Goal: Transaction & Acquisition: Purchase product/service

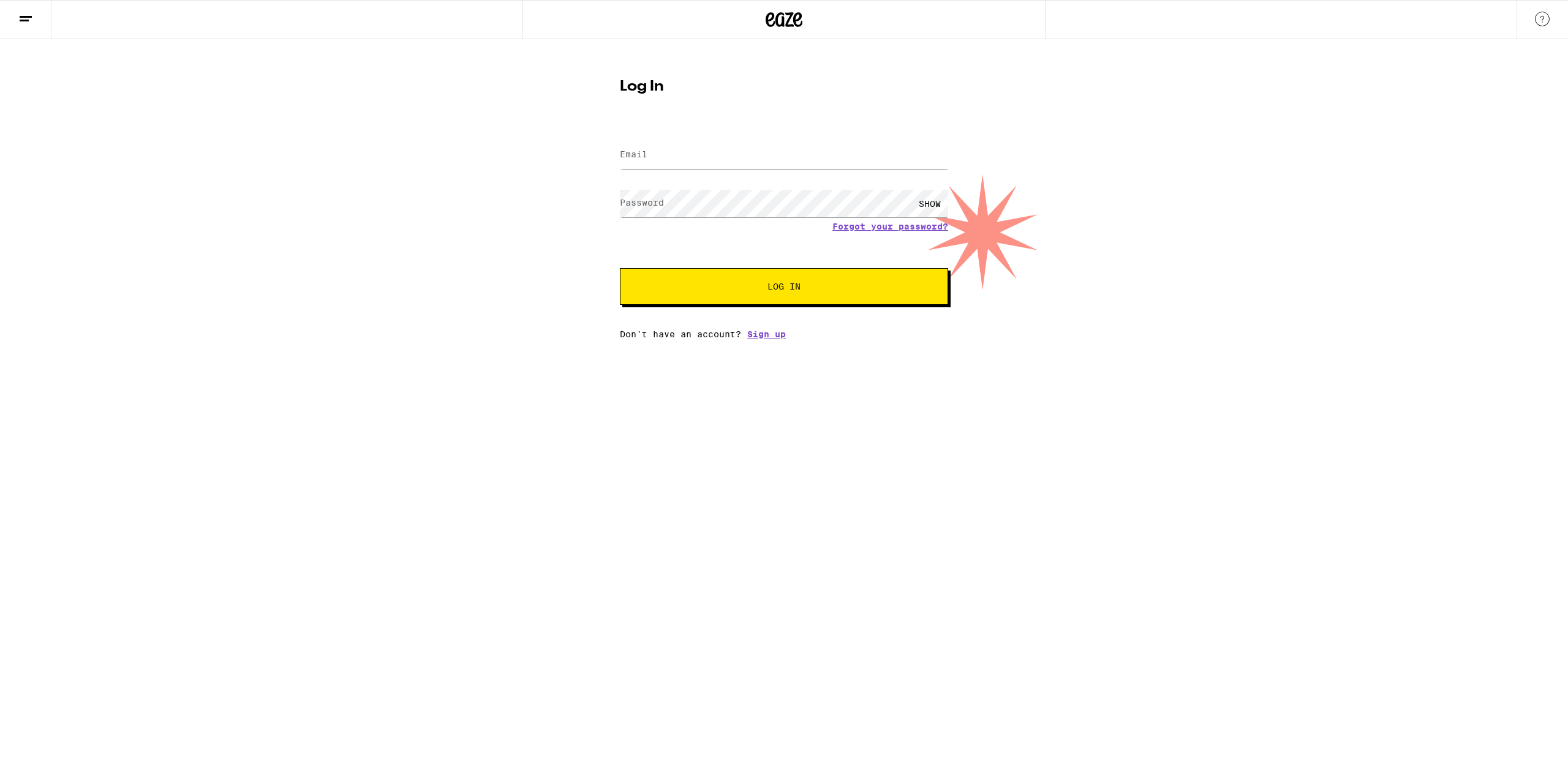
click at [636, 155] on label "Email" at bounding box center [633, 154] width 28 height 10
click at [704, 155] on input "Email" at bounding box center [784, 155] width 328 height 28
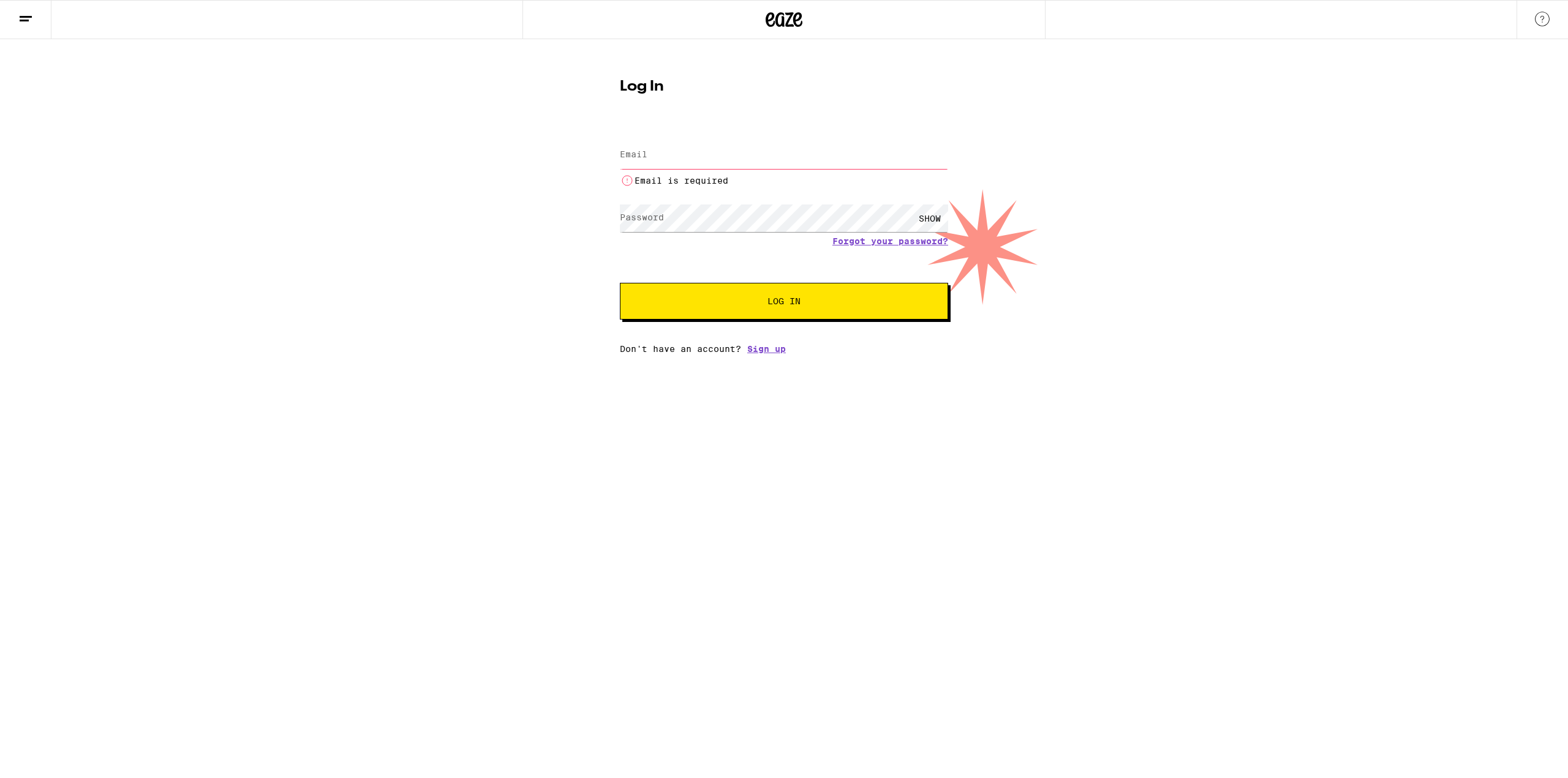
type input "[EMAIL_ADDRESS][DOMAIN_NAME]"
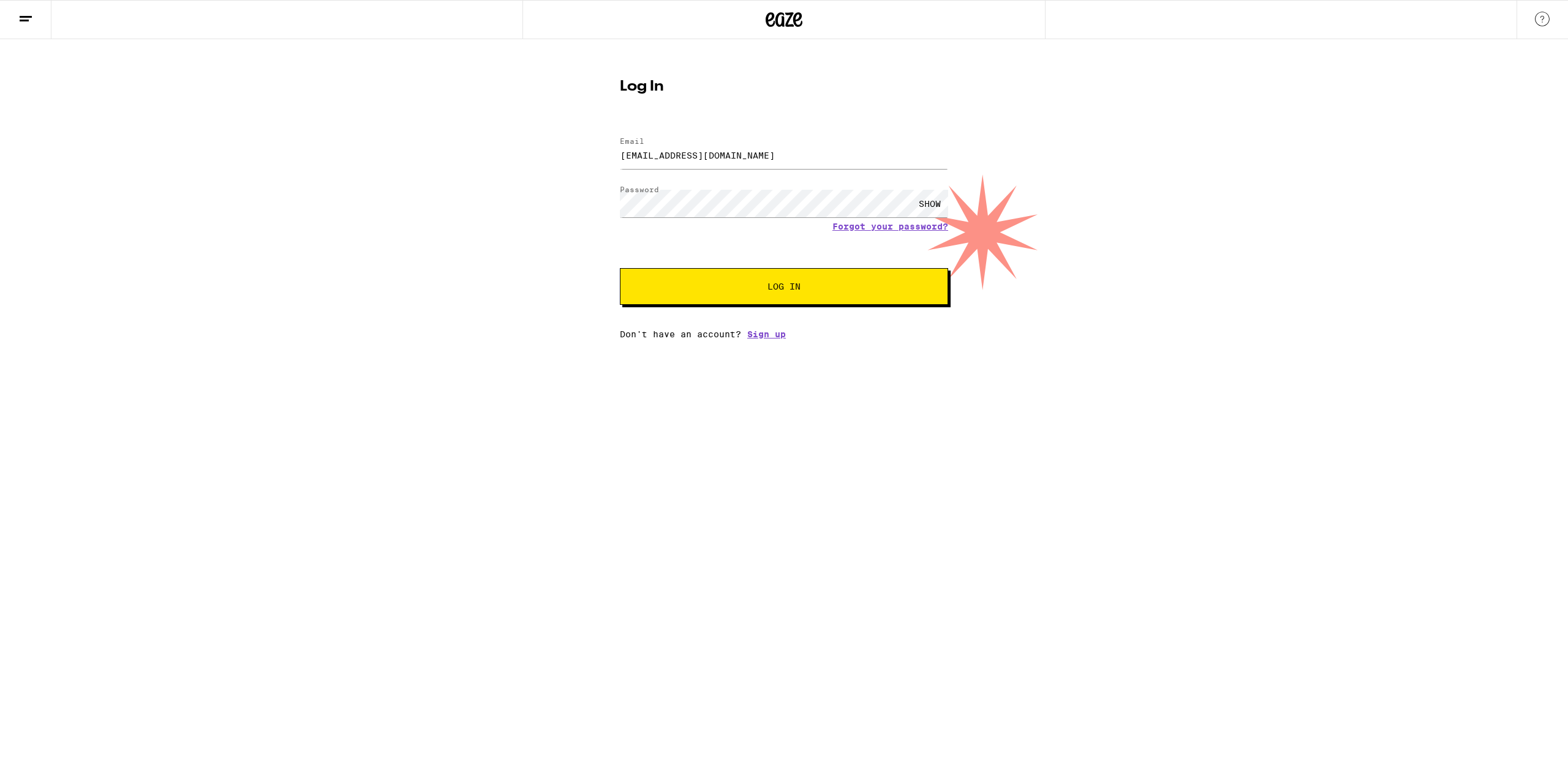
click at [749, 293] on button "Log In" at bounding box center [784, 286] width 328 height 37
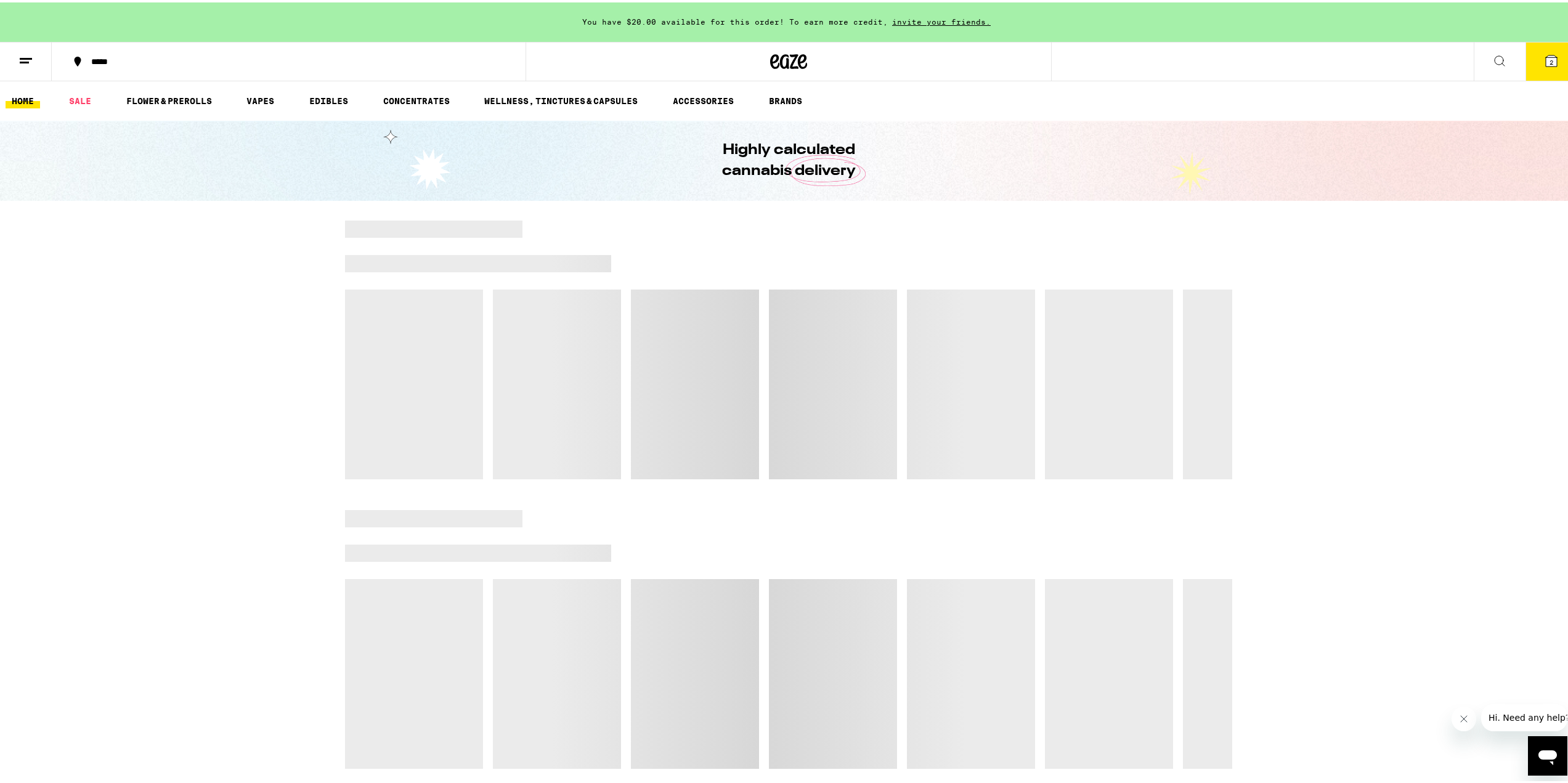
click at [1550, 53] on button "2" at bounding box center [1551, 59] width 52 height 38
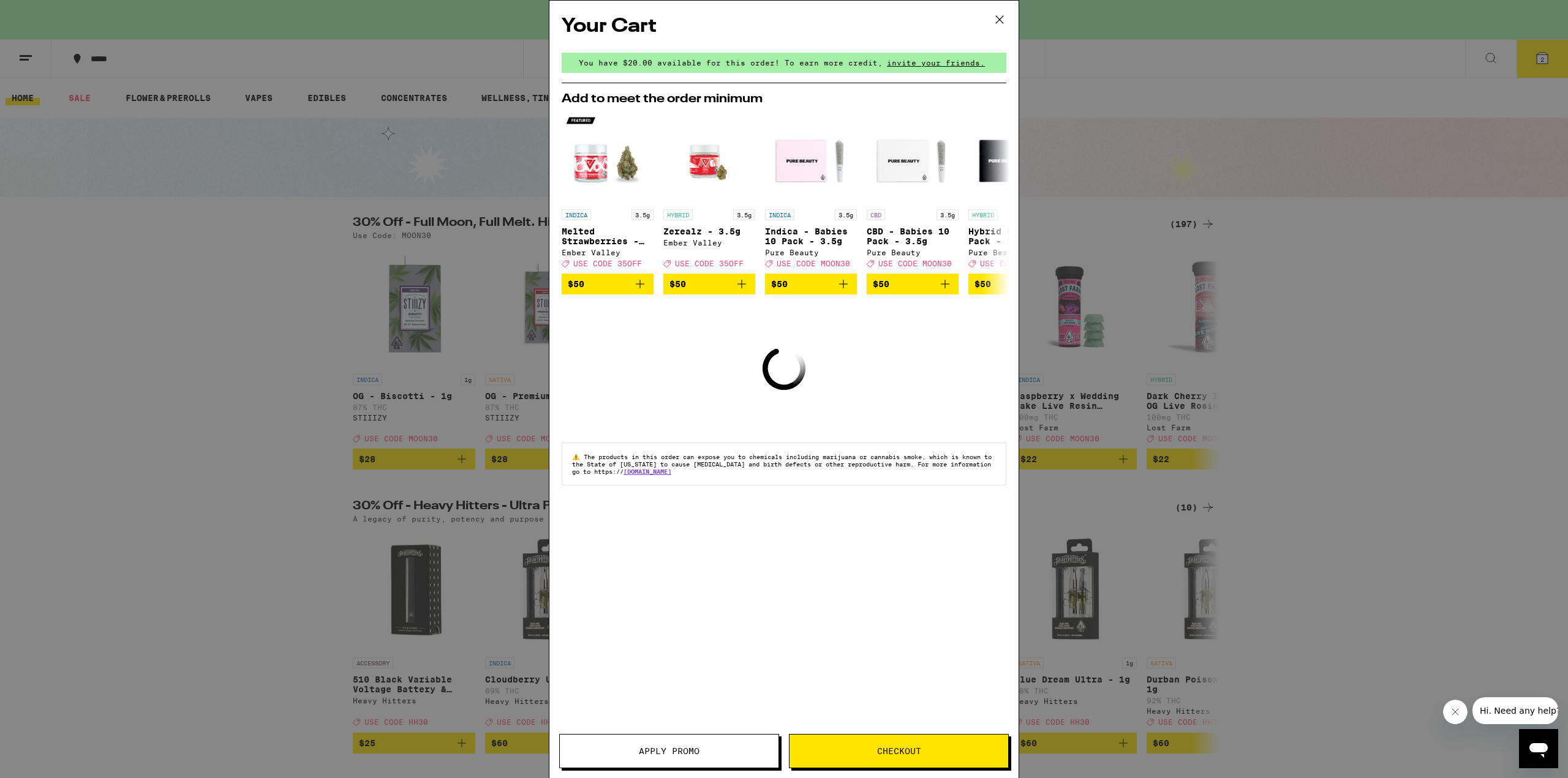
click at [1001, 17] on icon at bounding box center [999, 19] width 7 height 7
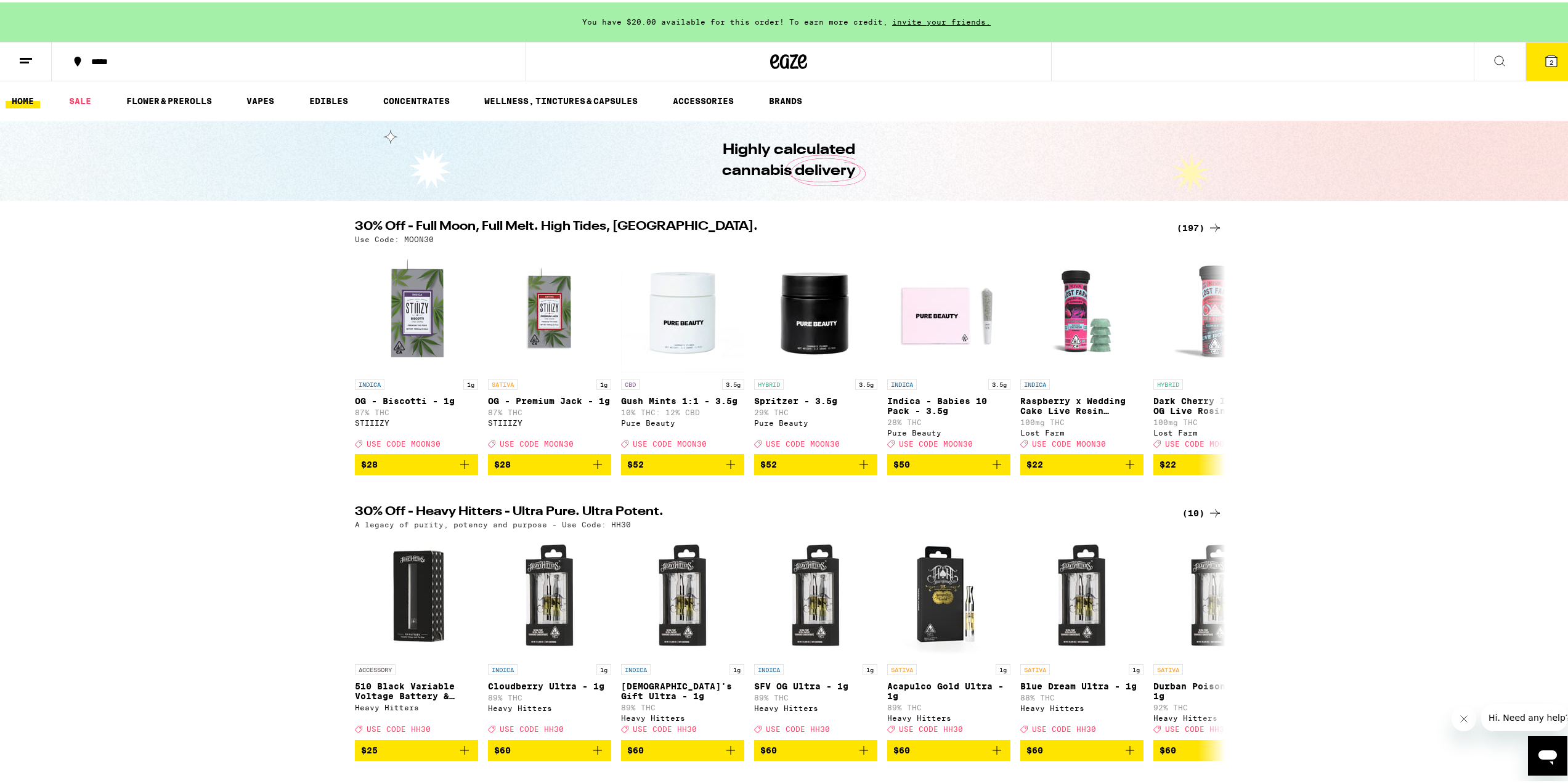
click at [1546, 56] on icon at bounding box center [1551, 58] width 11 height 11
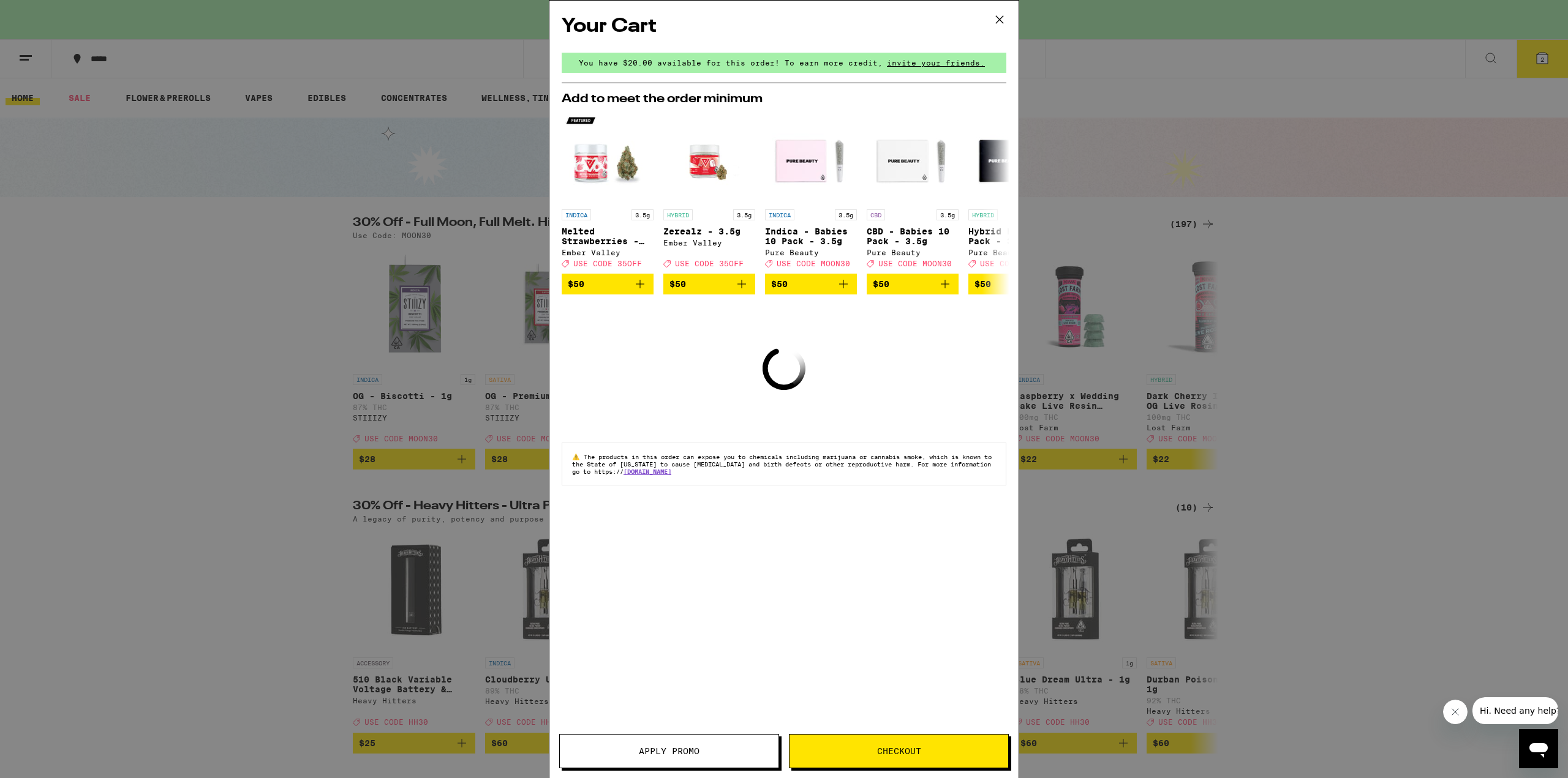
click at [1291, 306] on div "Your Cart You have $20.00 available for this order! To earn more credit, invite…" at bounding box center [784, 389] width 1568 height 778
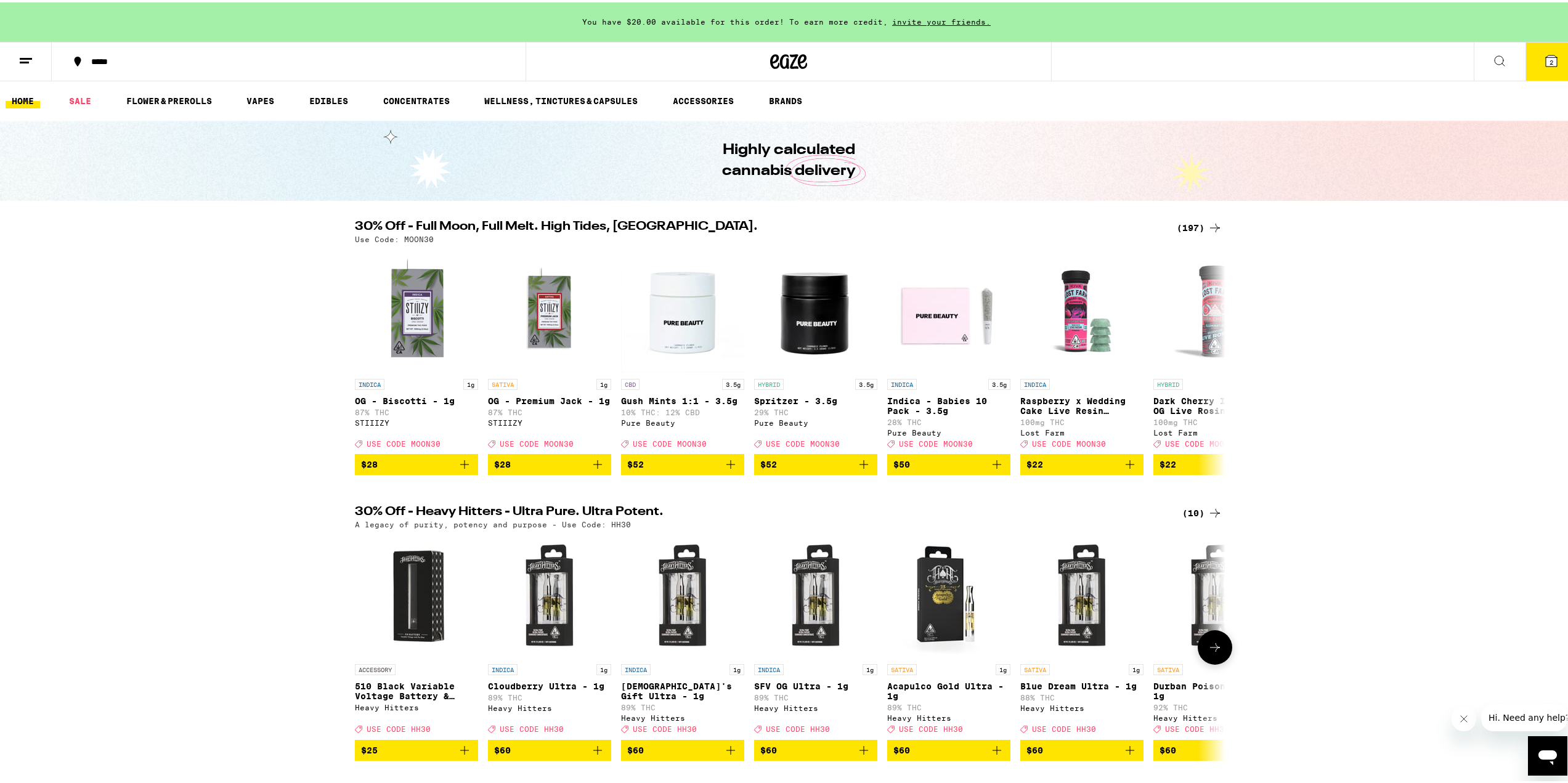
click at [461, 756] on icon "Add to bag" at bounding box center [464, 748] width 15 height 15
click at [734, 758] on button "$60" at bounding box center [683, 748] width 123 height 21
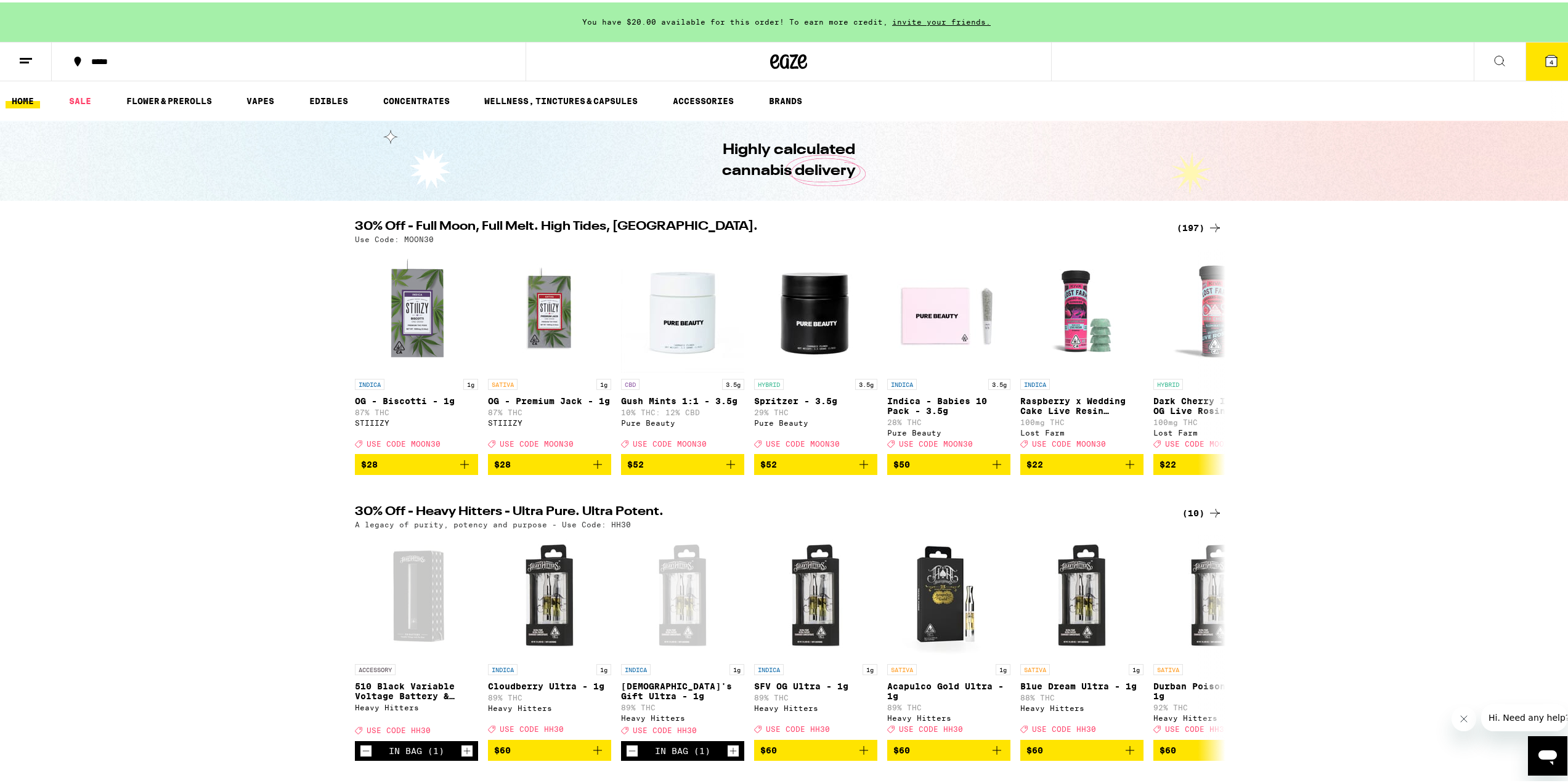
click at [1553, 50] on button "4" at bounding box center [1551, 59] width 52 height 38
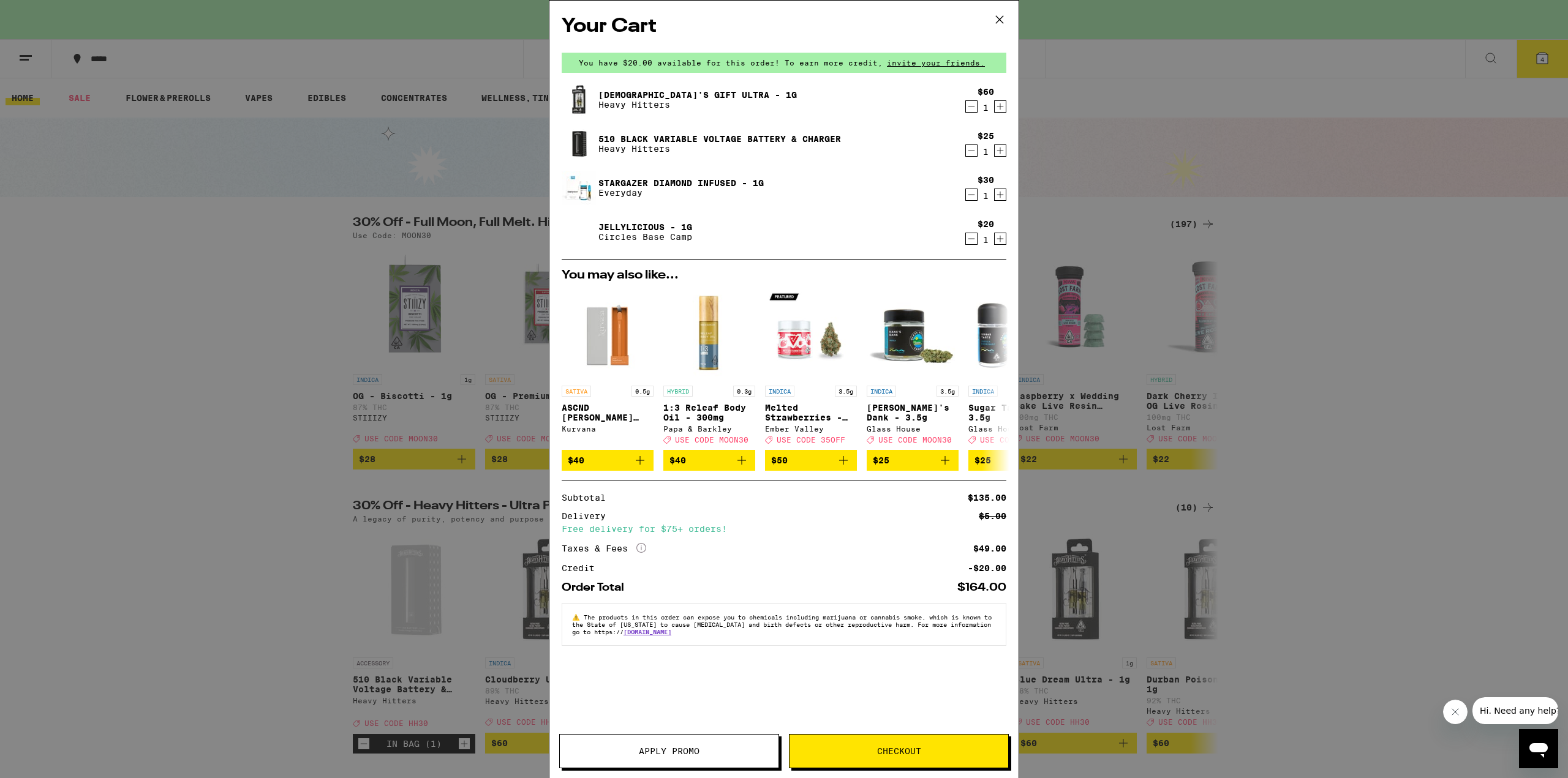
click at [974, 238] on icon "Decrement" at bounding box center [971, 238] width 11 height 15
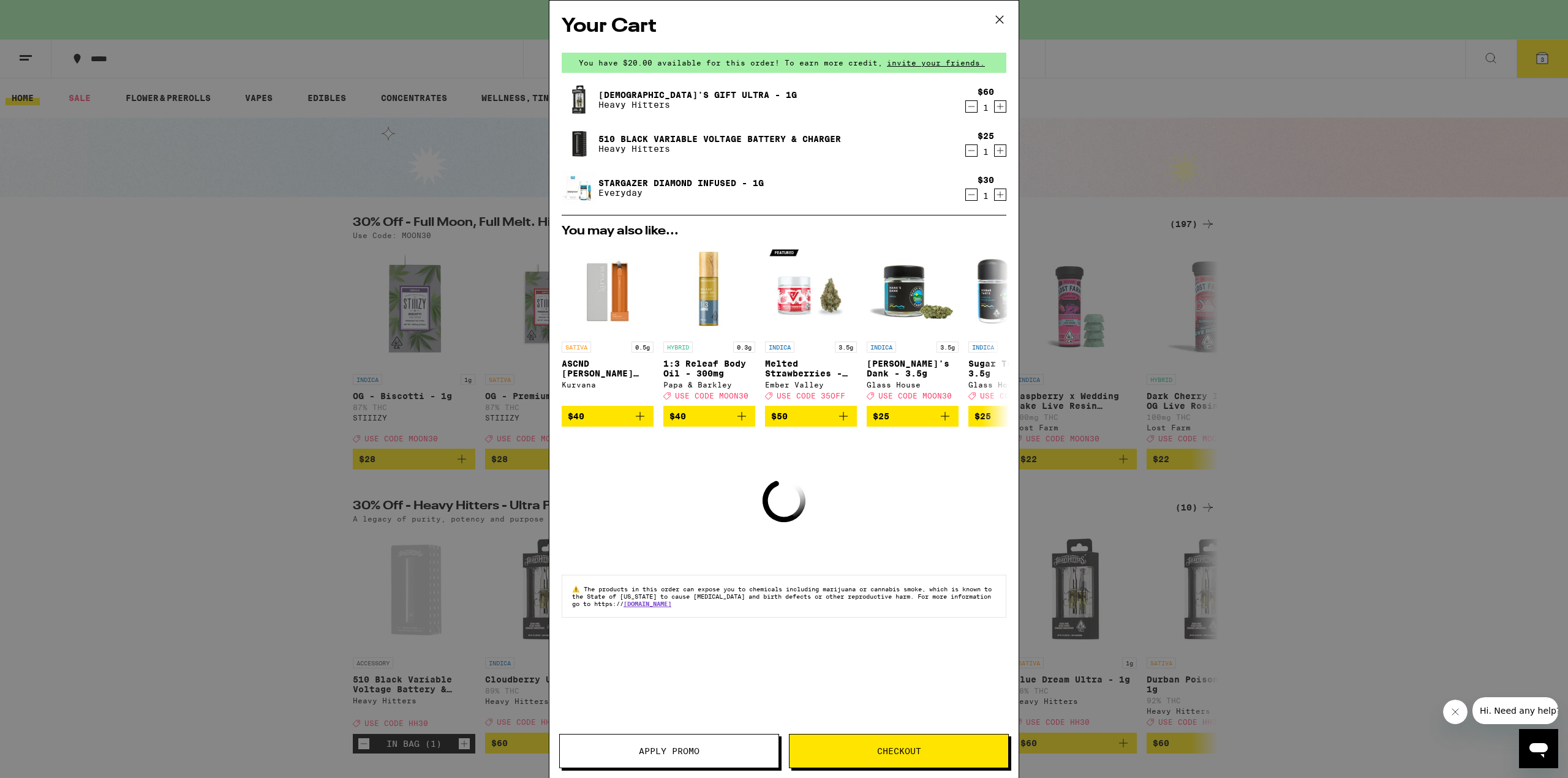
click at [968, 199] on icon "Decrement" at bounding box center [971, 195] width 11 height 15
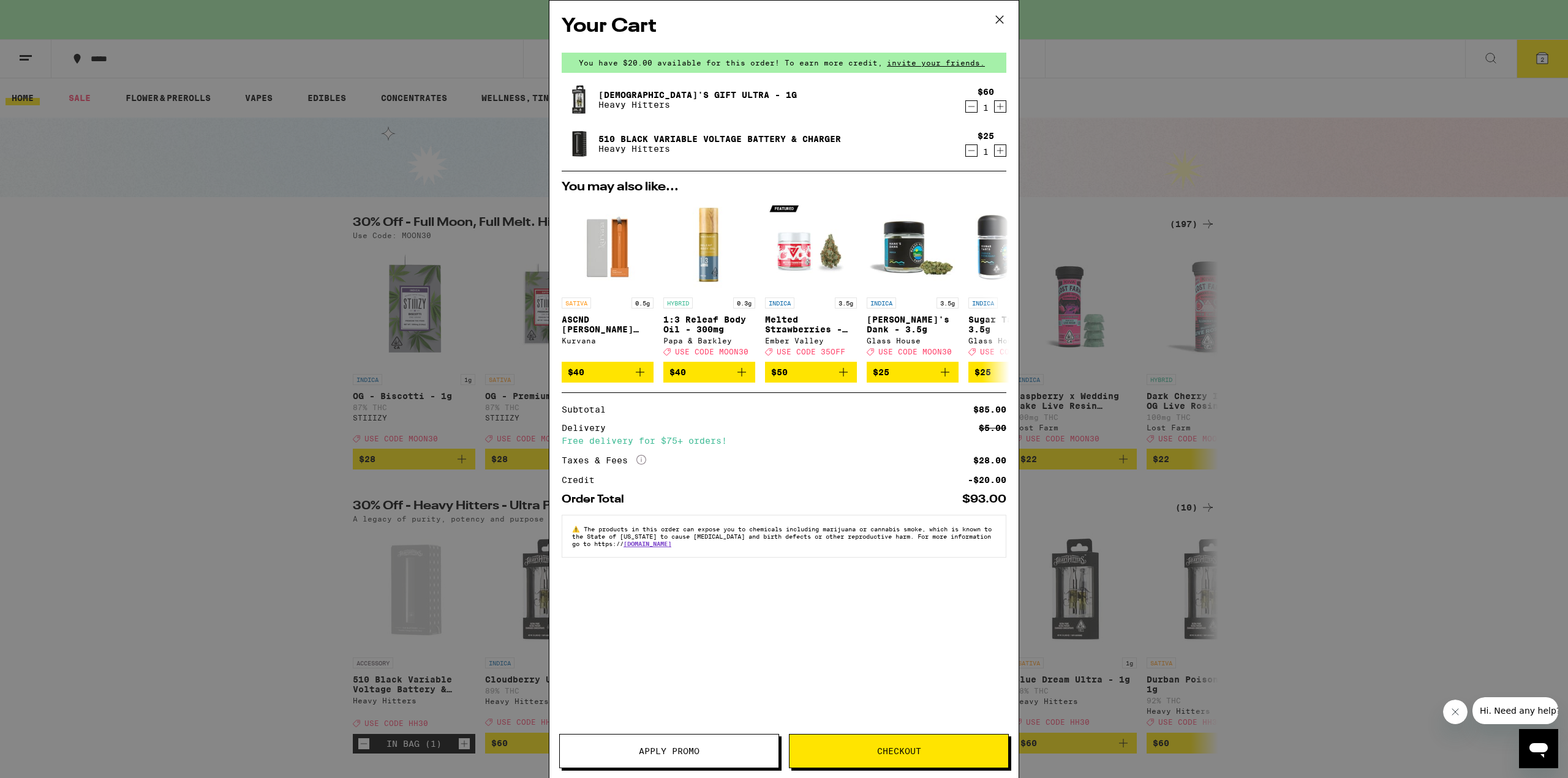
click at [921, 738] on button "Checkout" at bounding box center [899, 751] width 220 height 34
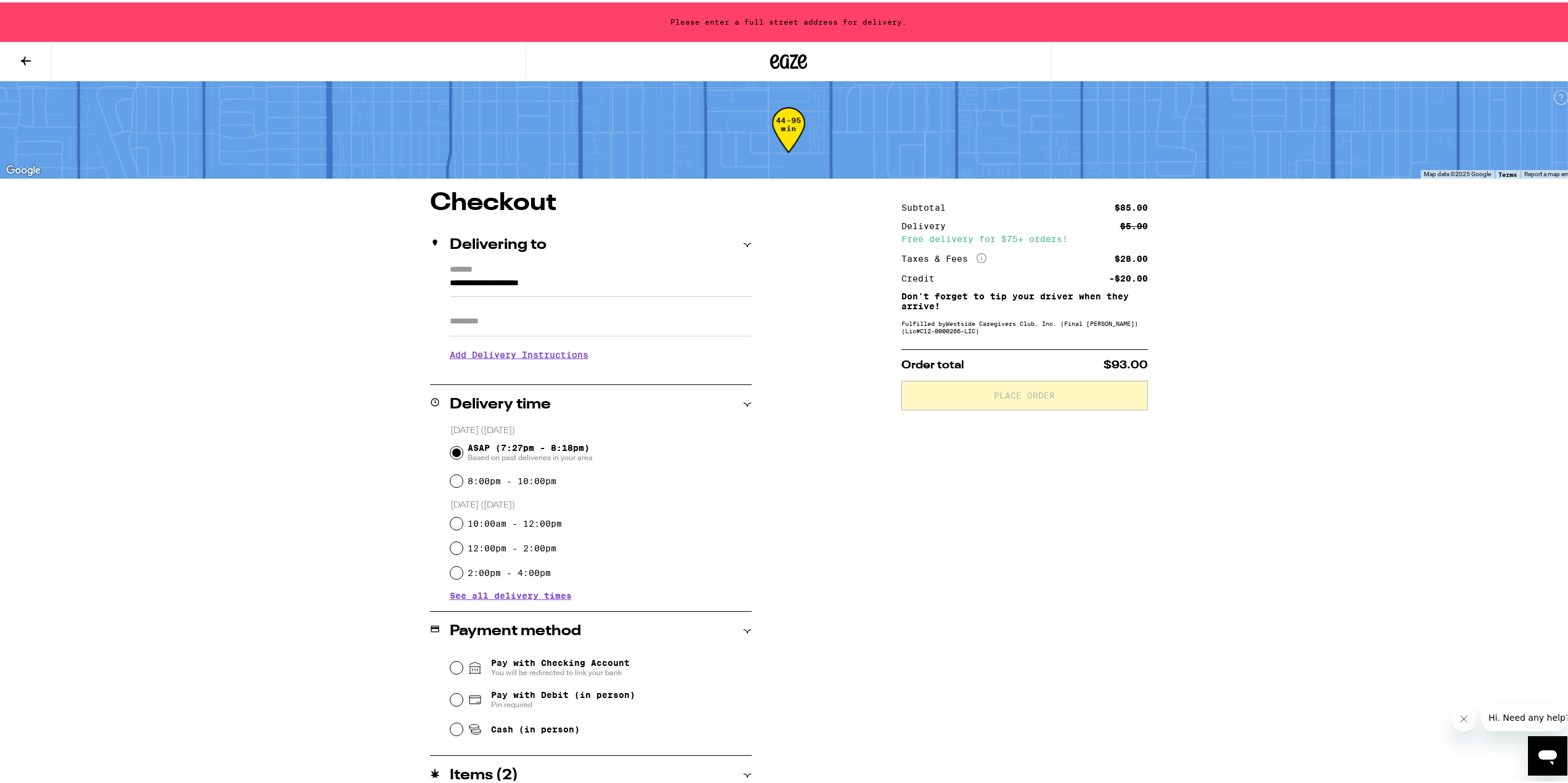
click at [631, 287] on input "**********" at bounding box center [601, 284] width 302 height 21
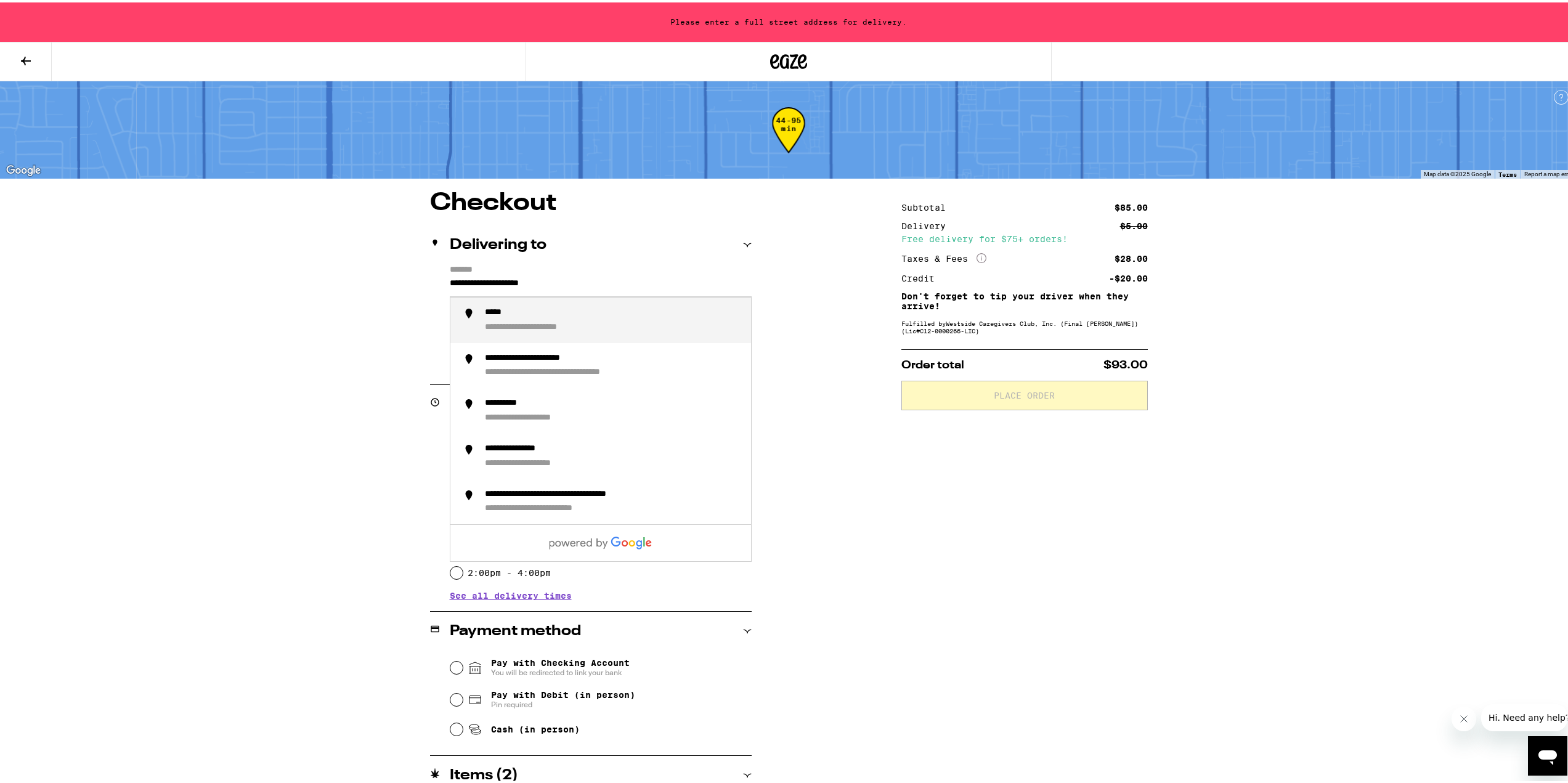
click at [631, 287] on input "**********" at bounding box center [601, 284] width 302 height 21
click at [585, 315] on div "**********" at bounding box center [613, 317] width 257 height 25
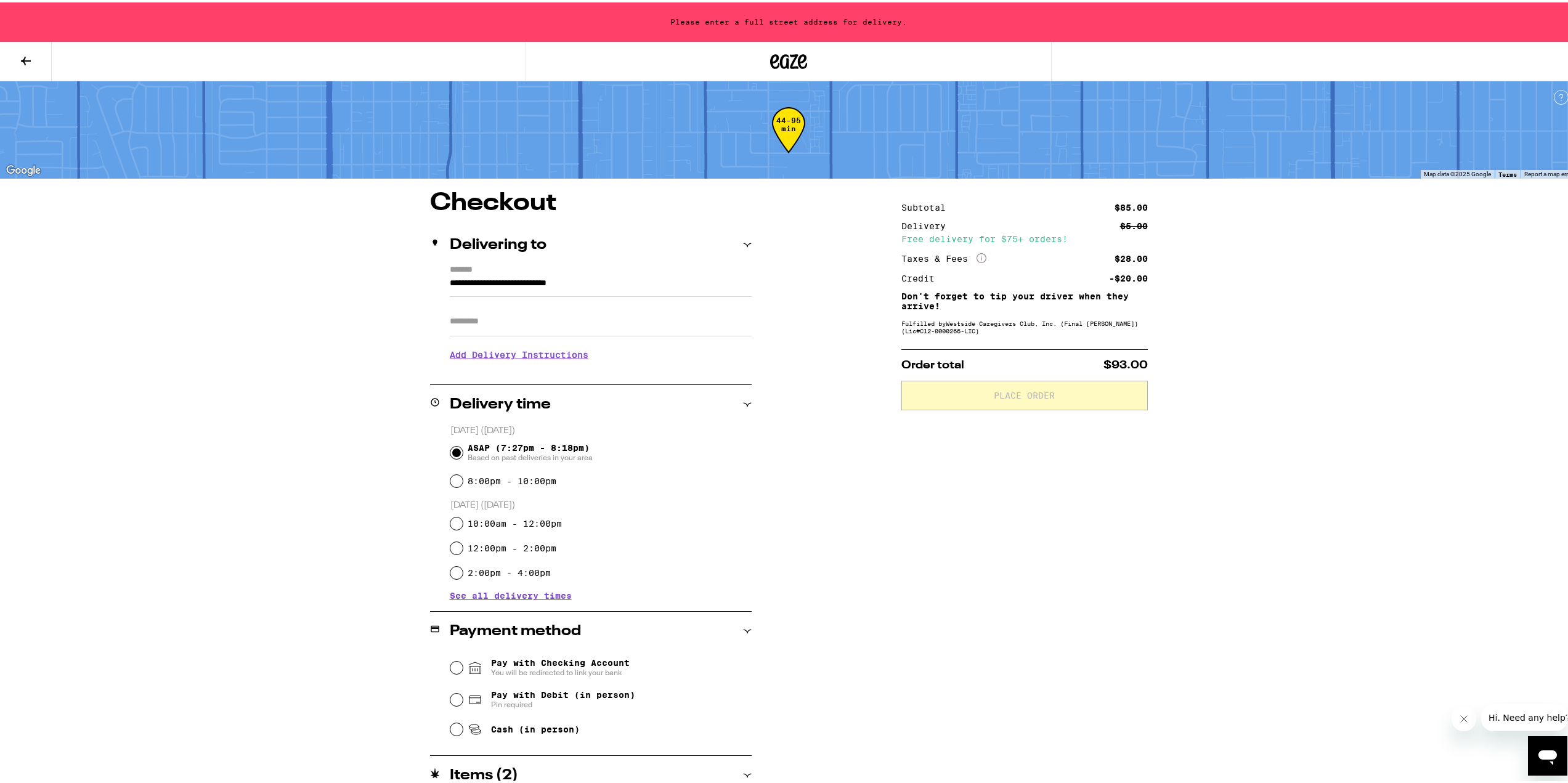
type input "**********"
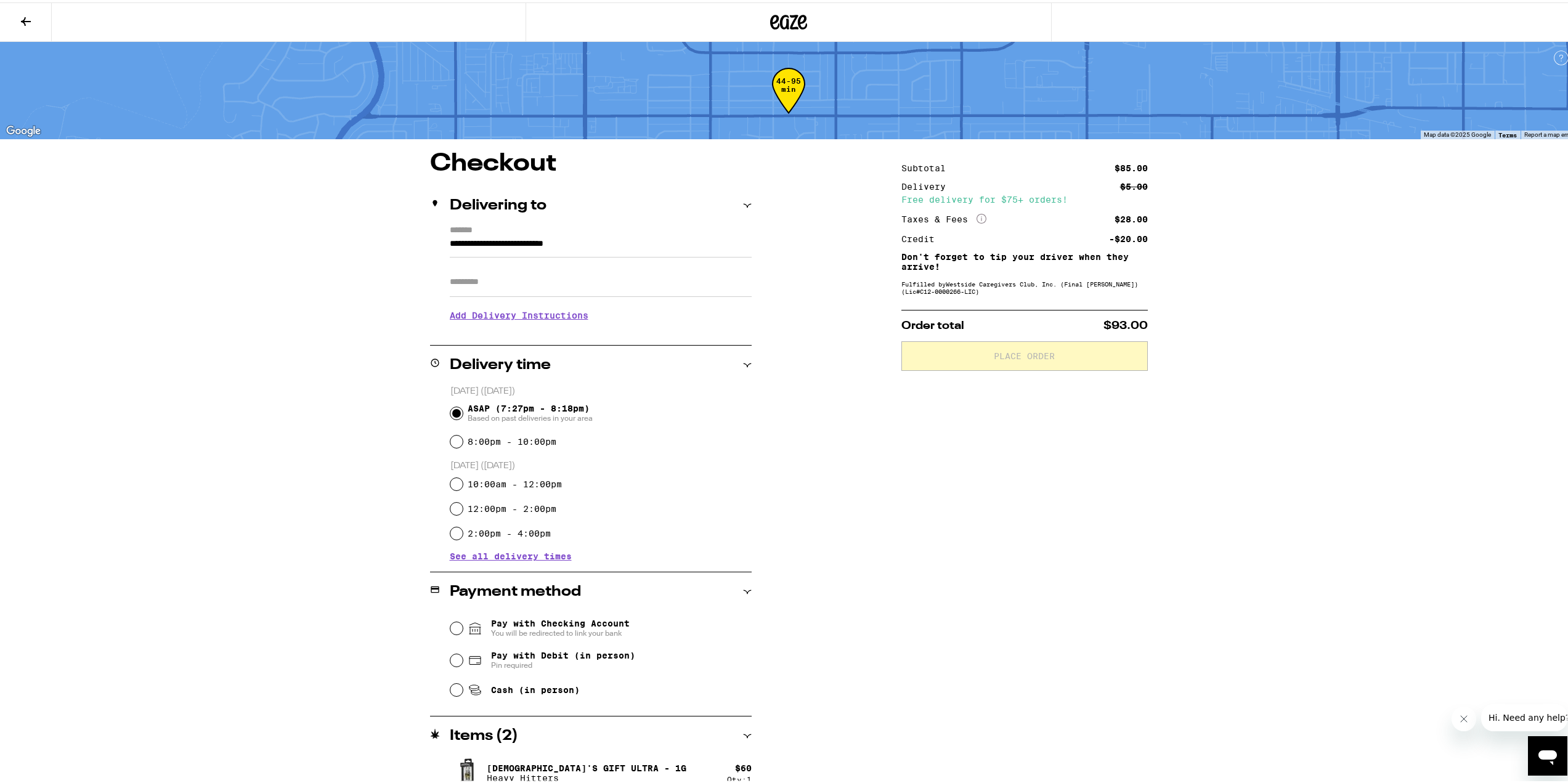
scroll to position [60, 0]
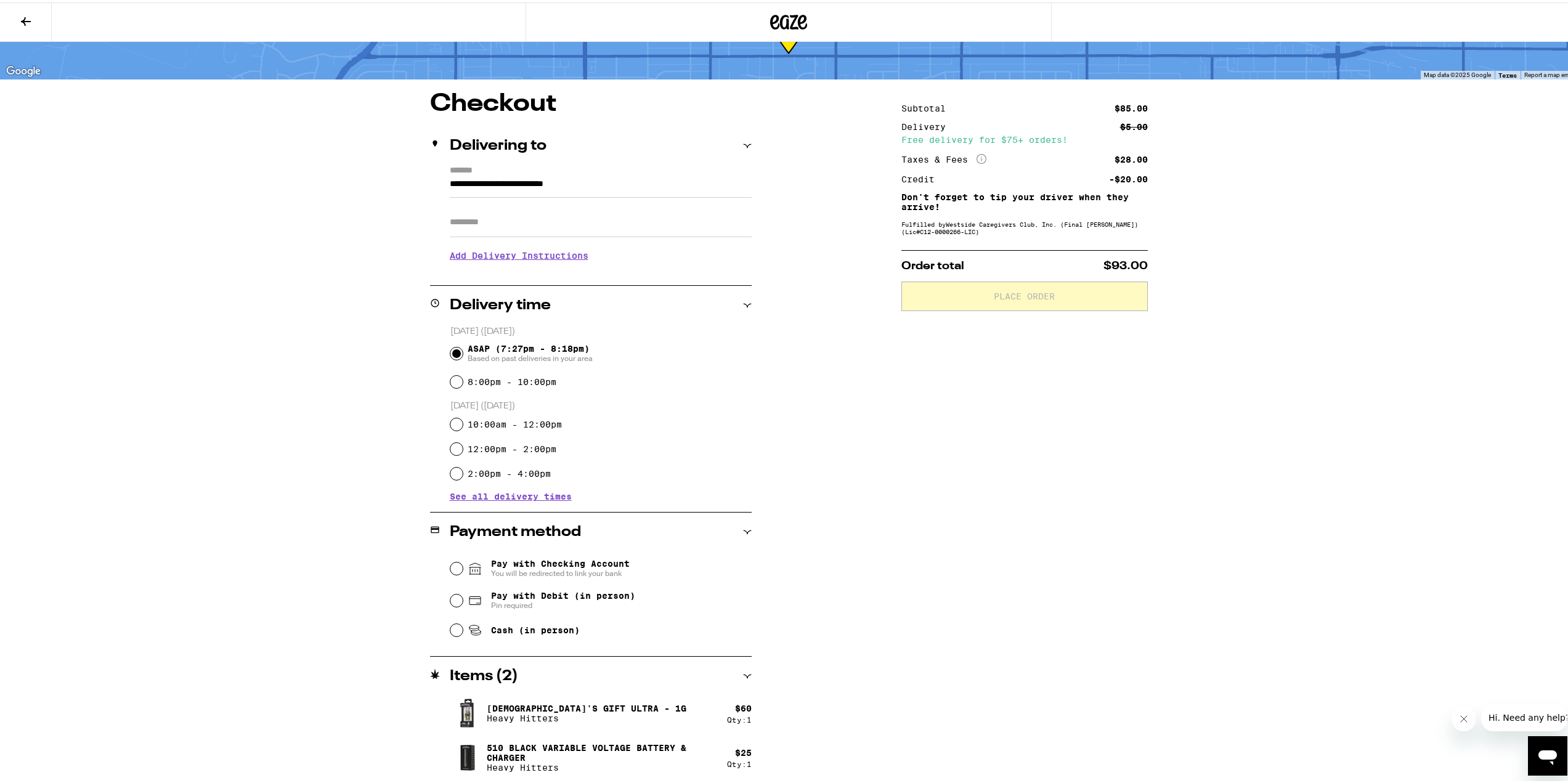
drag, startPoint x: 831, startPoint y: 488, endPoint x: 841, endPoint y: 609, distance: 121.4
click at [493, 598] on span "Pay with Debit (in person)" at bounding box center [563, 593] width 144 height 10
click at [463, 599] on input "Pay with Debit (in person) Pin required" at bounding box center [456, 598] width 12 height 12
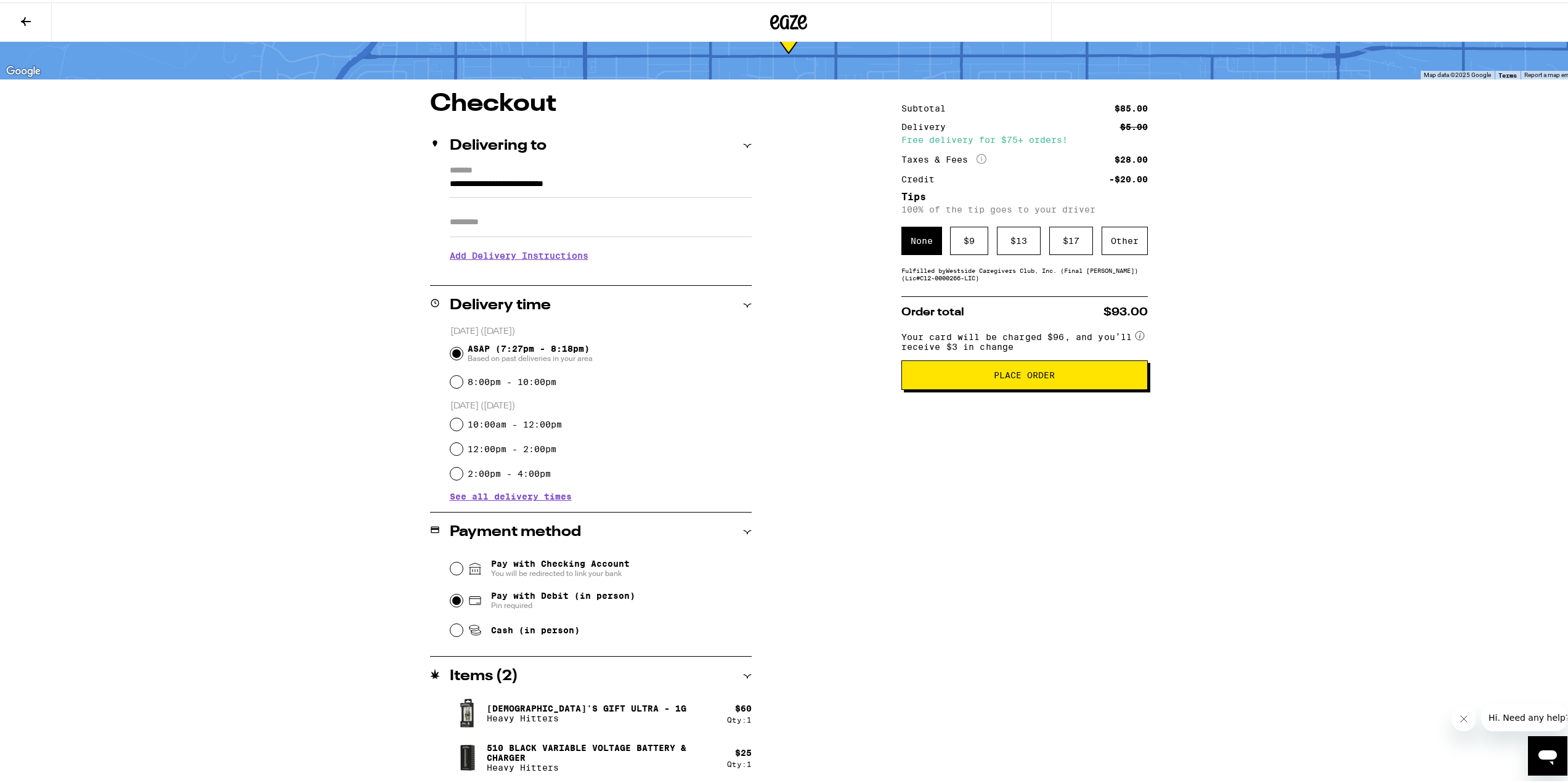
click at [565, 568] on span "You will be redirected to link your bank" at bounding box center [561, 570] width 139 height 10
click at [463, 568] on input "Pay with Checking Account You will be redirected to link your bank" at bounding box center [456, 566] width 12 height 12
click at [496, 596] on span "Pay with Debit (in person)" at bounding box center [563, 593] width 144 height 10
click at [463, 596] on input "Pay with Debit (in person) Pin required" at bounding box center [456, 598] width 12 height 12
radio input "true"
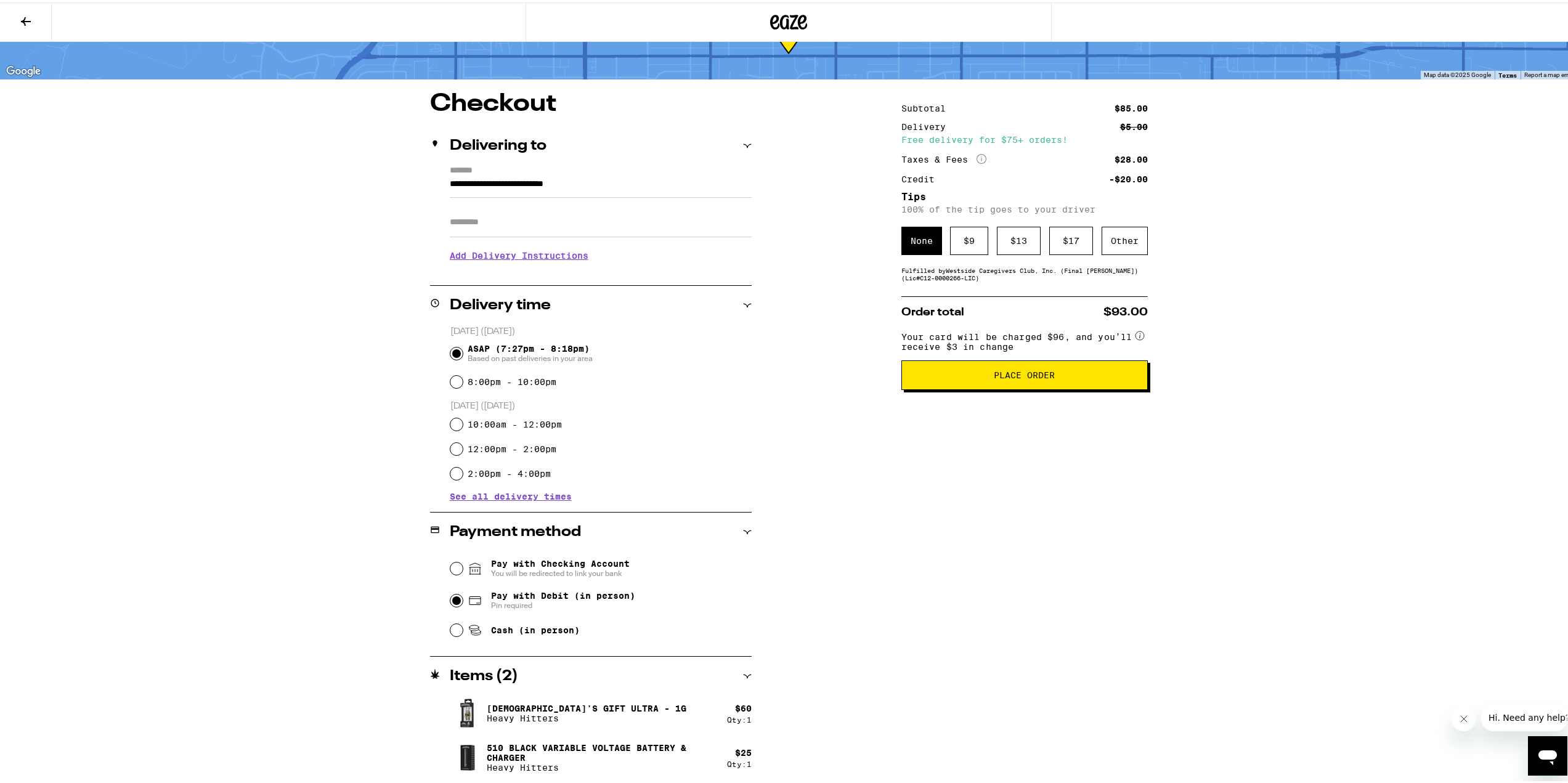
drag, startPoint x: 914, startPoint y: 476, endPoint x: 900, endPoint y: 592, distance: 116.8
click at [972, 244] on div "$ 9" at bounding box center [969, 238] width 38 height 28
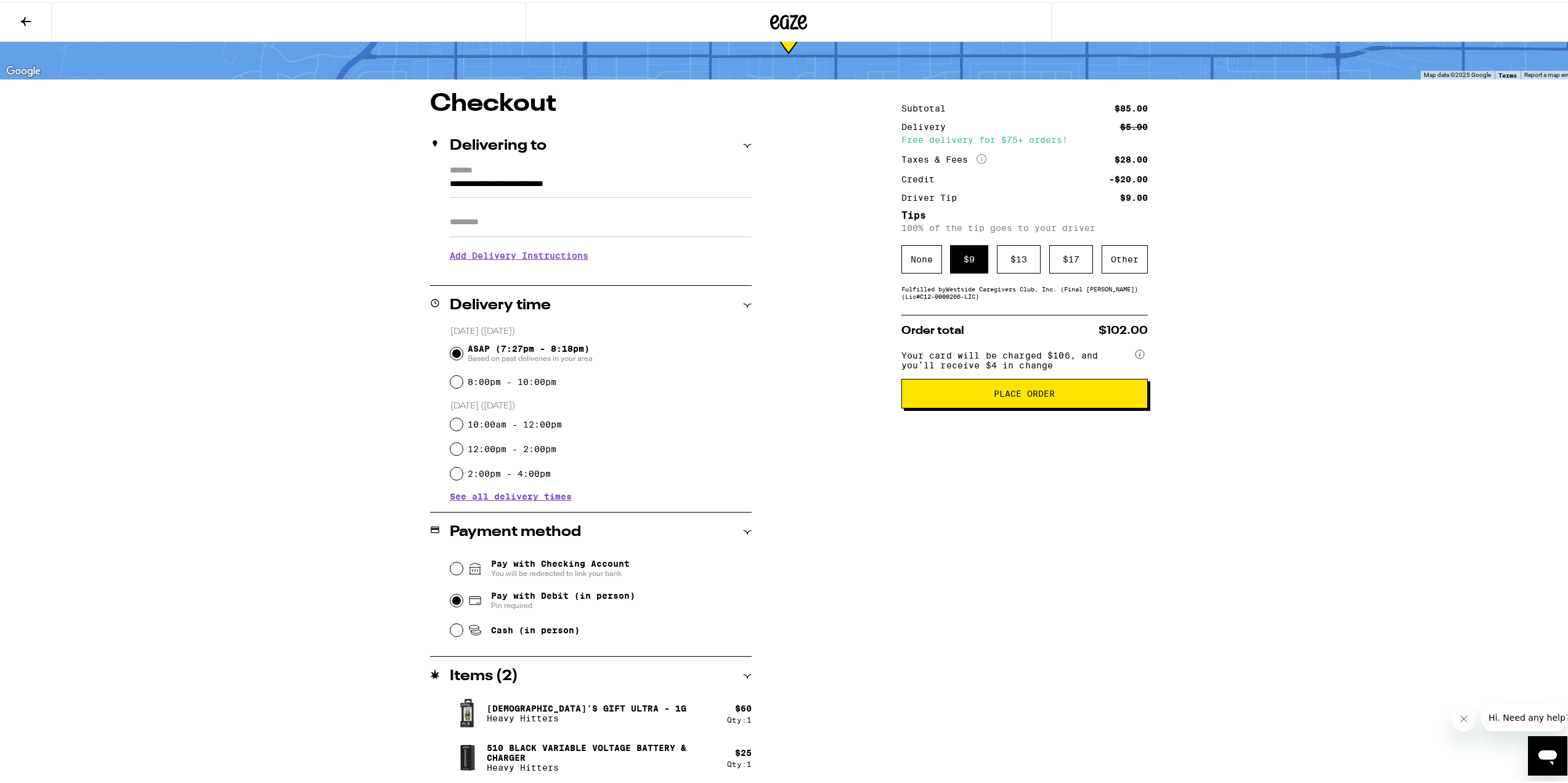
click at [1013, 383] on button "Place Order" at bounding box center [1025, 391] width 246 height 30
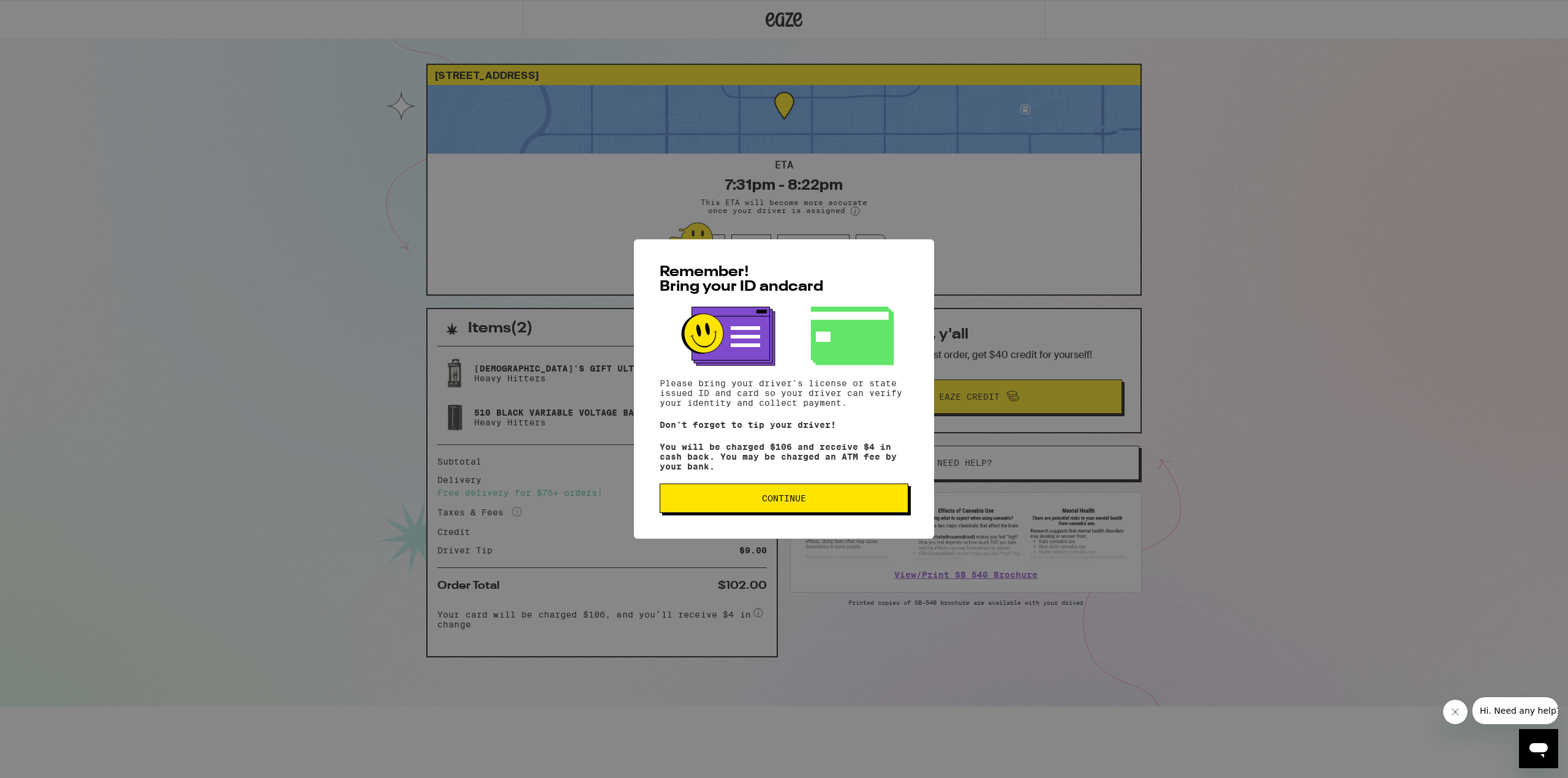
click at [861, 503] on span "Continue" at bounding box center [784, 499] width 228 height 9
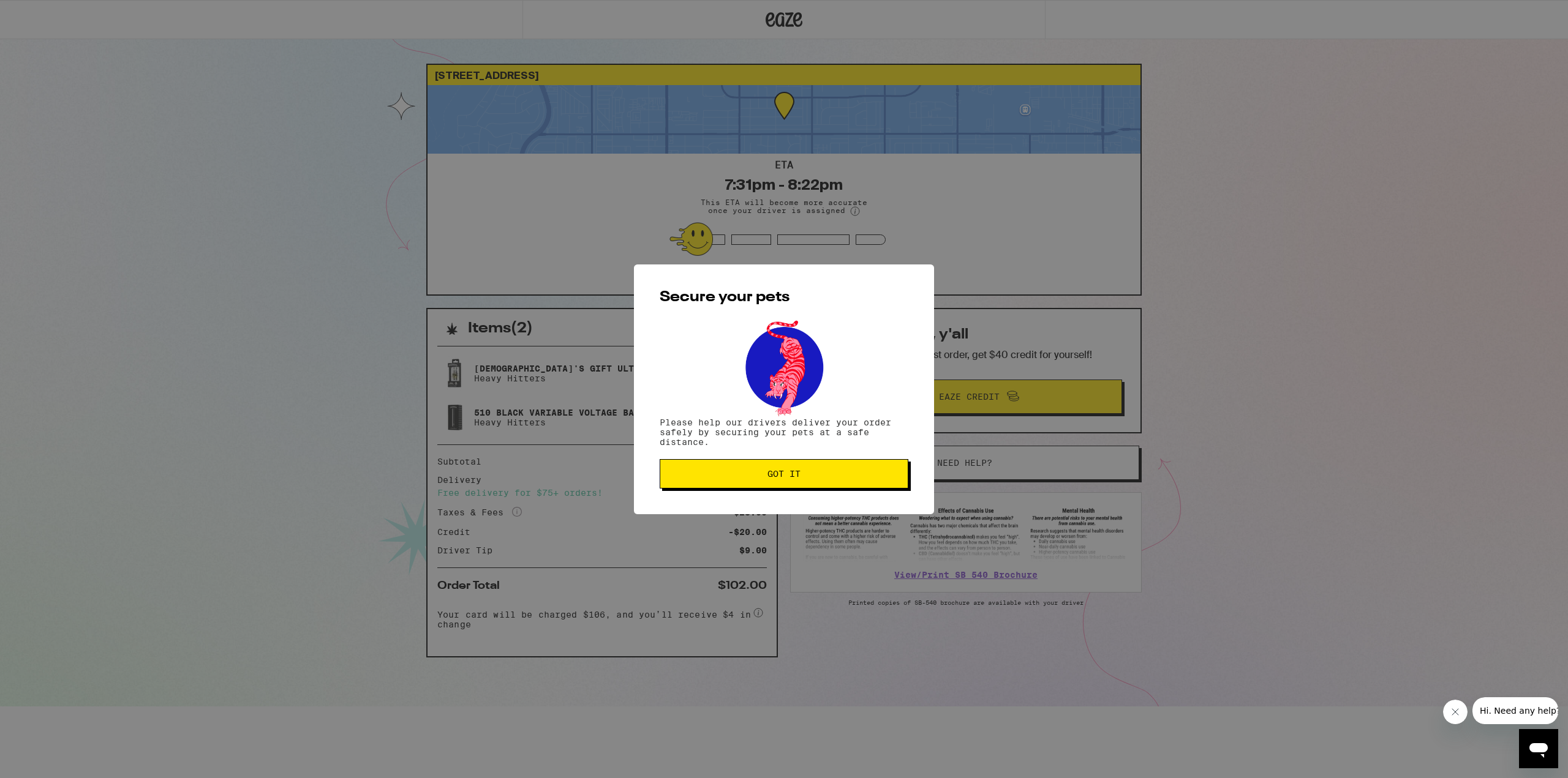
click at [836, 480] on button "Got it" at bounding box center [784, 474] width 249 height 30
